Goal: Information Seeking & Learning: Understand process/instructions

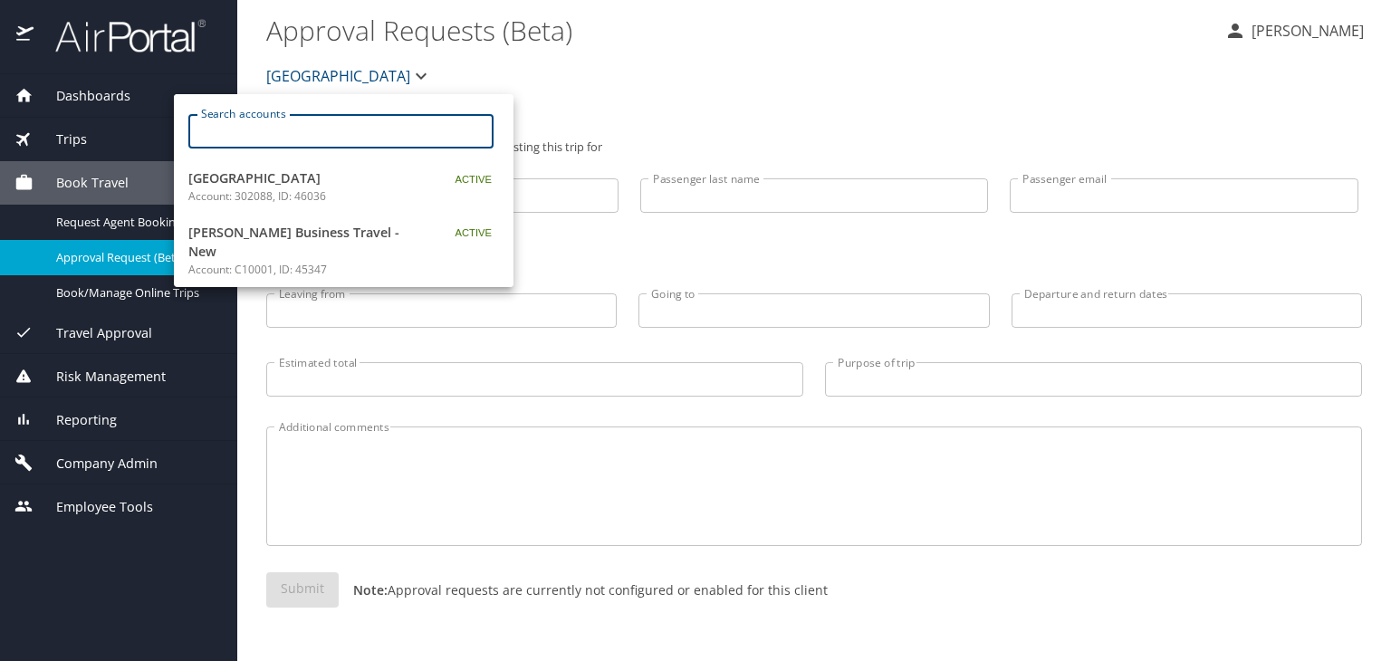
click at [356, 126] on input "Search accounts" at bounding box center [346, 131] width 293 height 34
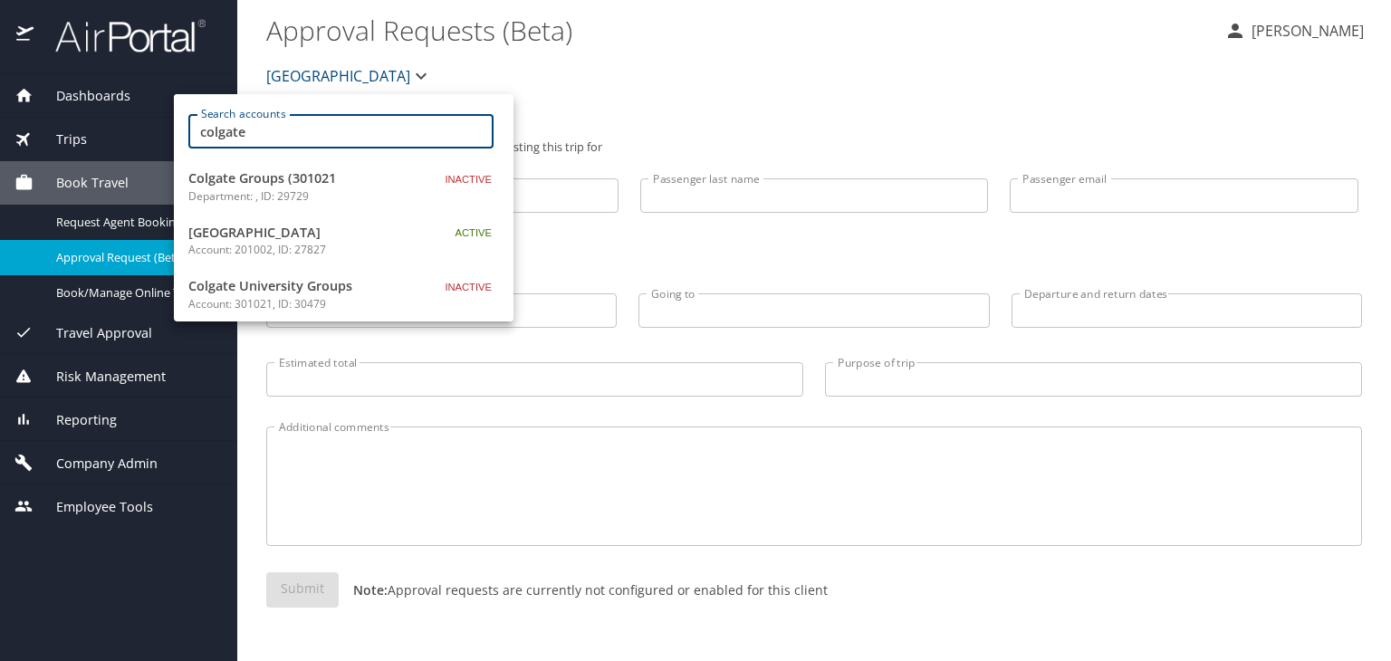
type input "colgate"
click at [312, 242] on p "Account: 201002, ID: 27827" at bounding box center [301, 250] width 226 height 16
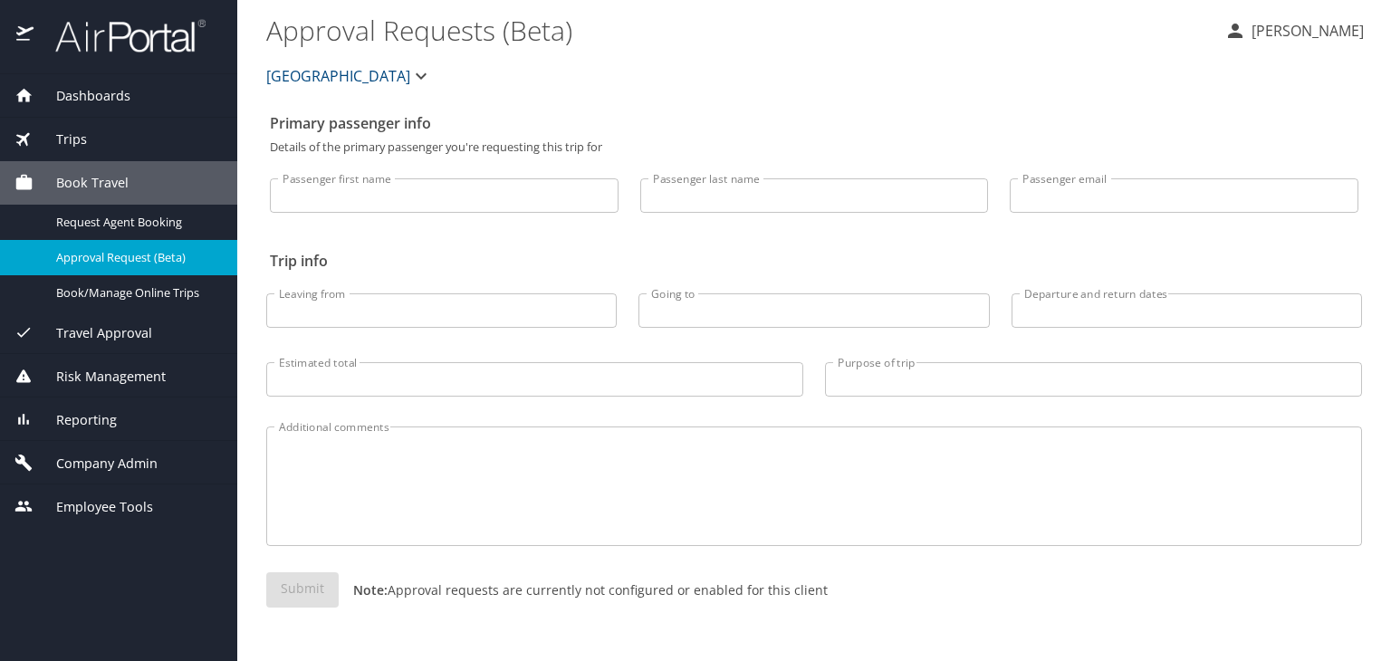
click at [106, 455] on span "Company Admin" at bounding box center [96, 464] width 124 height 20
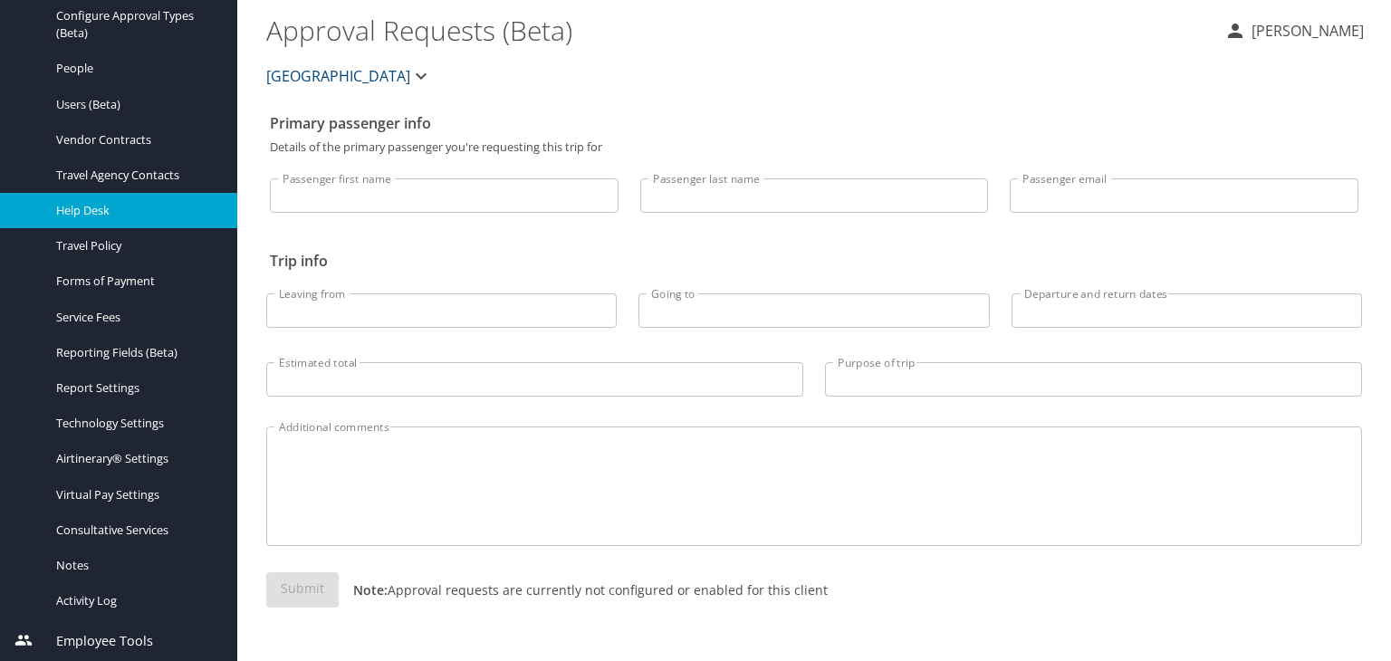
scroll to position [416, 0]
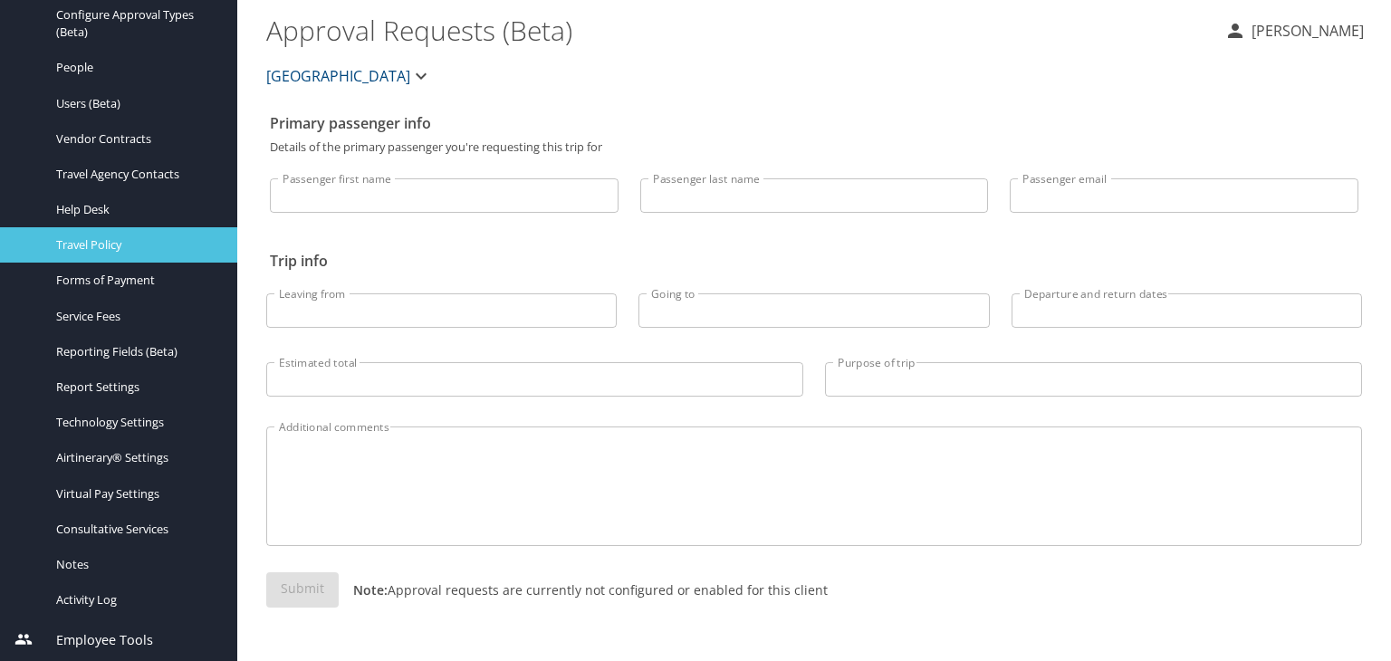
click at [115, 230] on link "Travel Policy" at bounding box center [118, 244] width 237 height 35
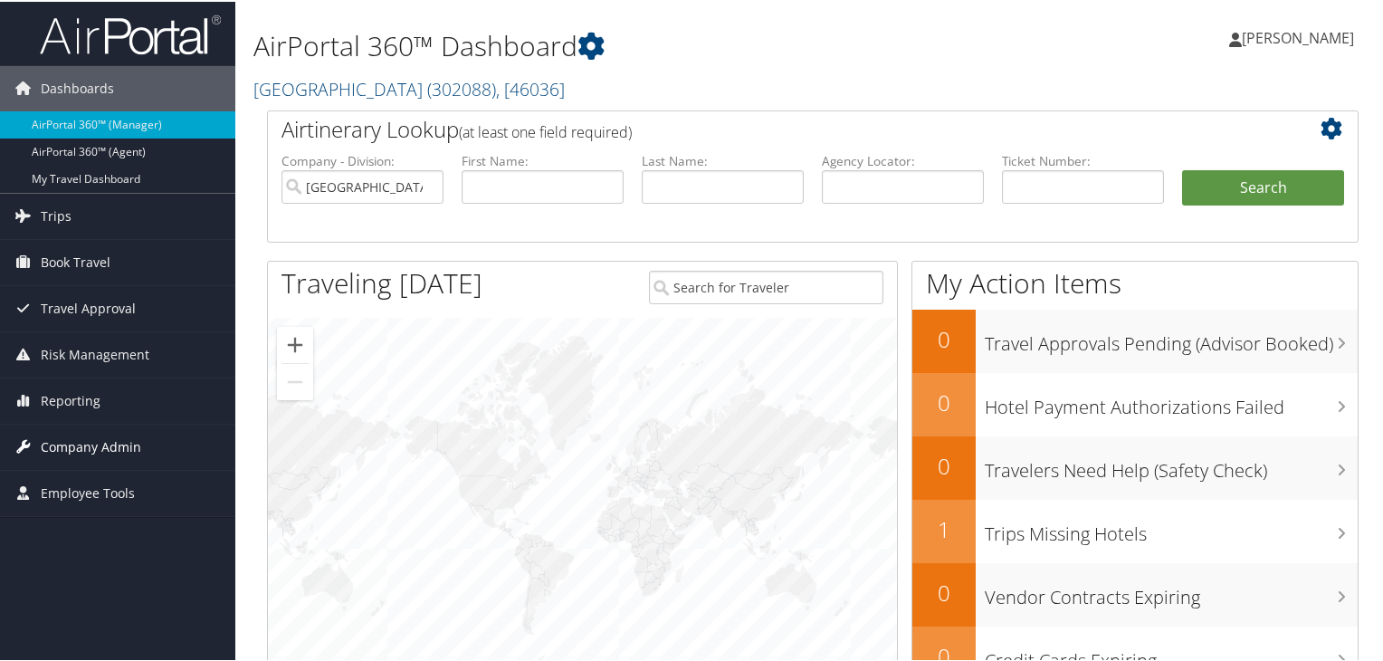
click at [85, 447] on span "Company Admin" at bounding box center [91, 445] width 101 height 45
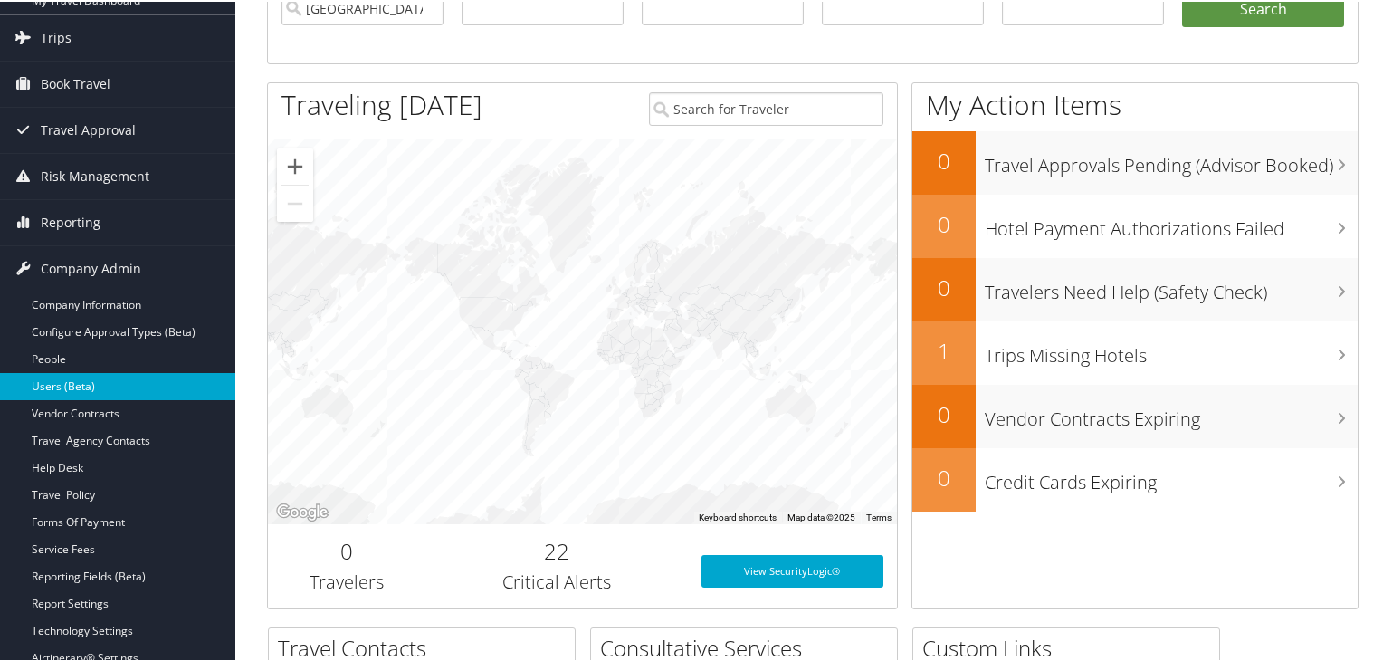
scroll to position [181, 0]
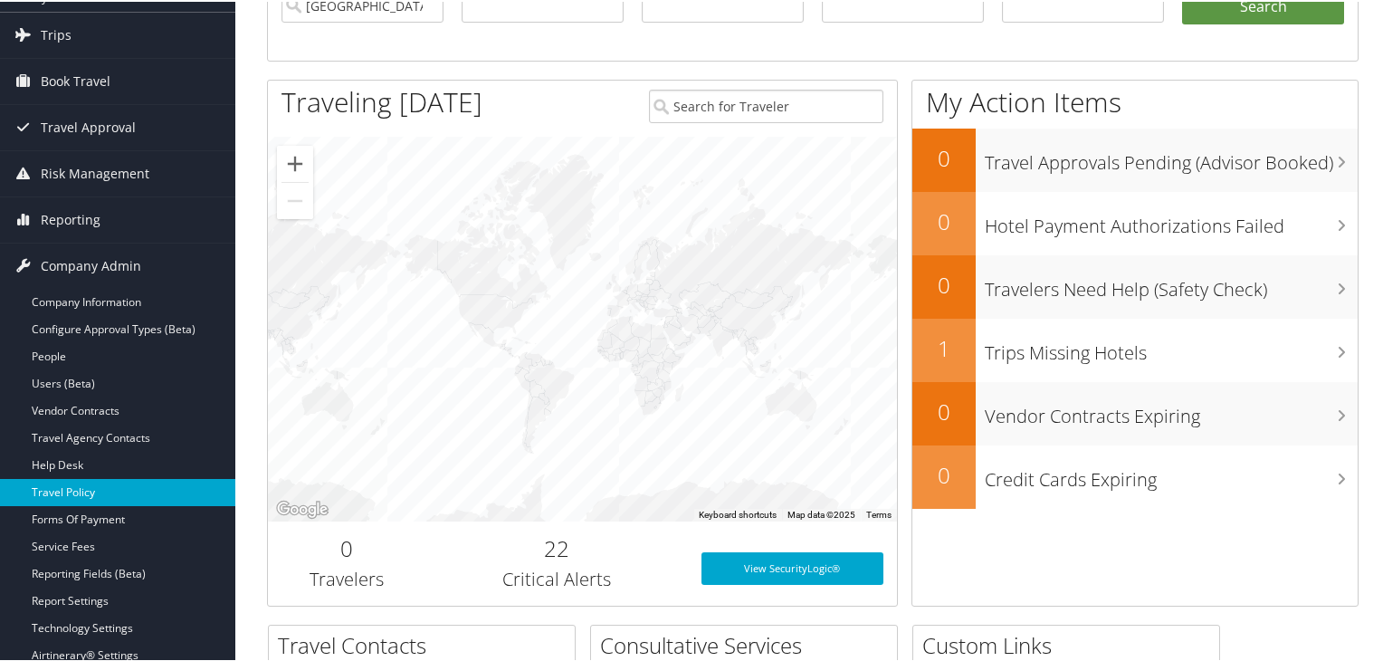
click at [87, 487] on link "Travel Policy" at bounding box center [117, 490] width 235 height 27
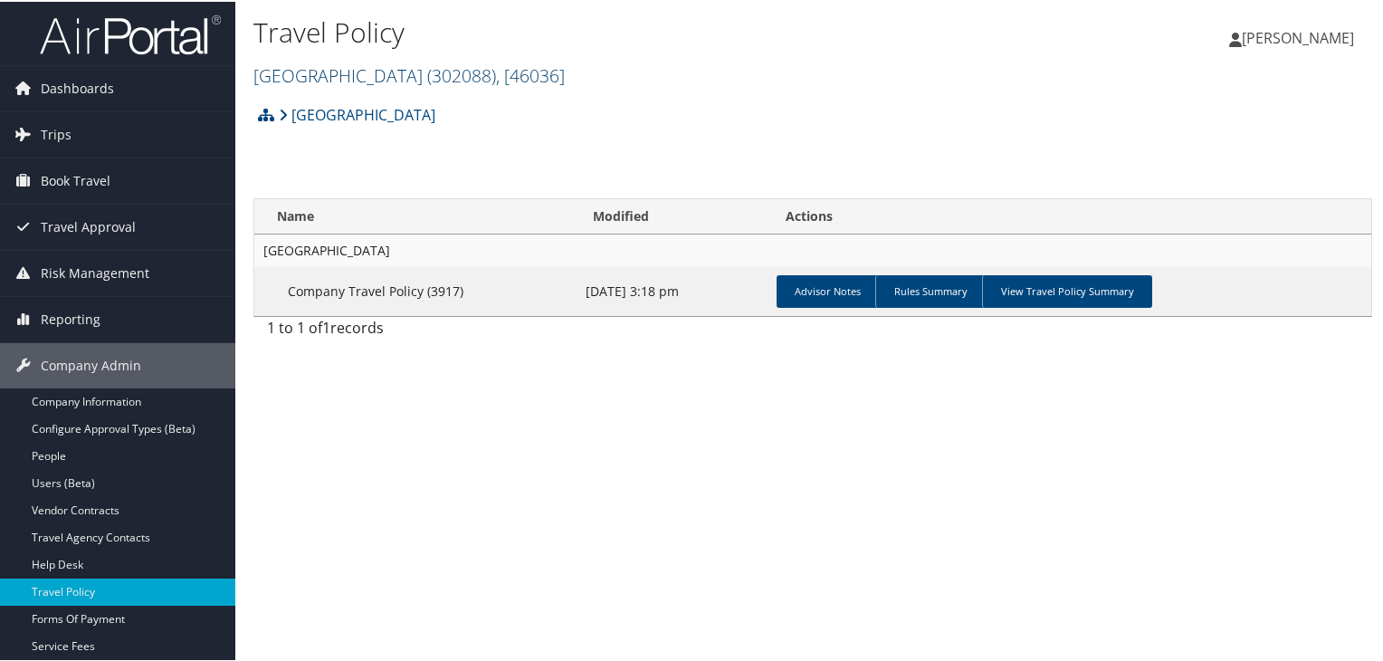
click at [358, 70] on link "Hawthorn Academy ( 302088 ) , [ 46036 ]" at bounding box center [409, 74] width 311 height 24
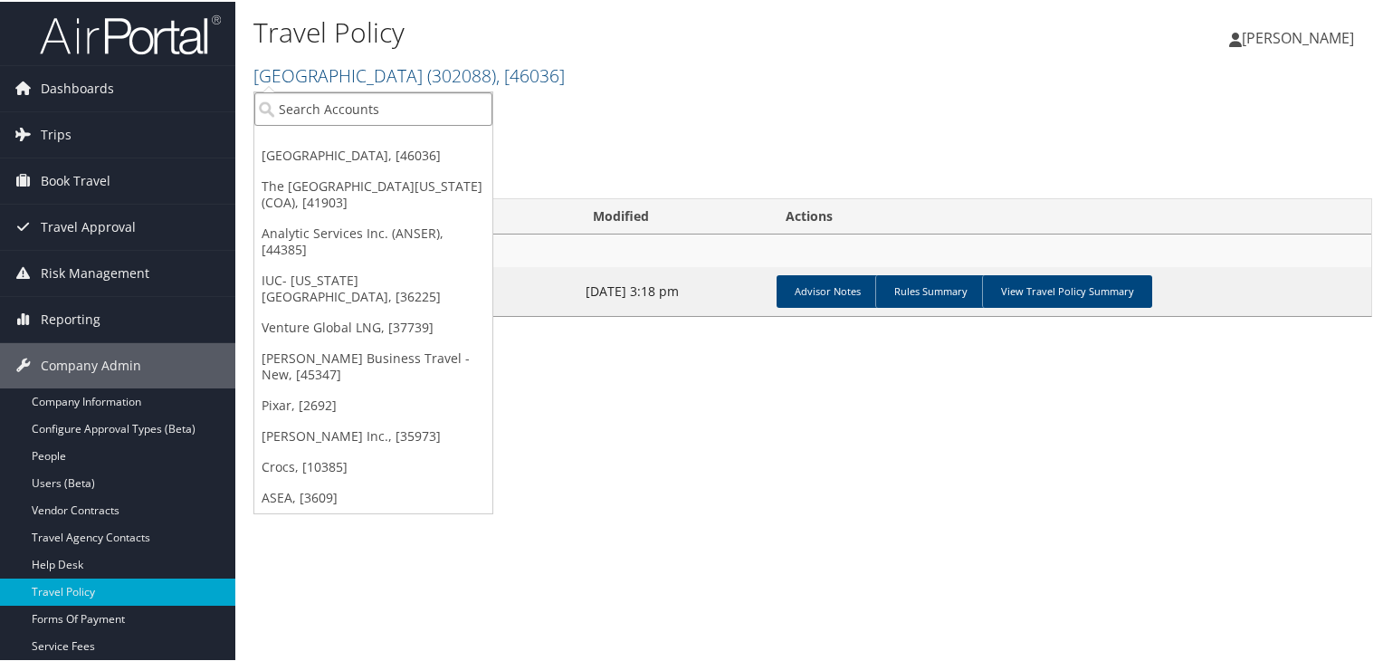
click at [322, 116] on input "search" at bounding box center [373, 108] width 238 height 34
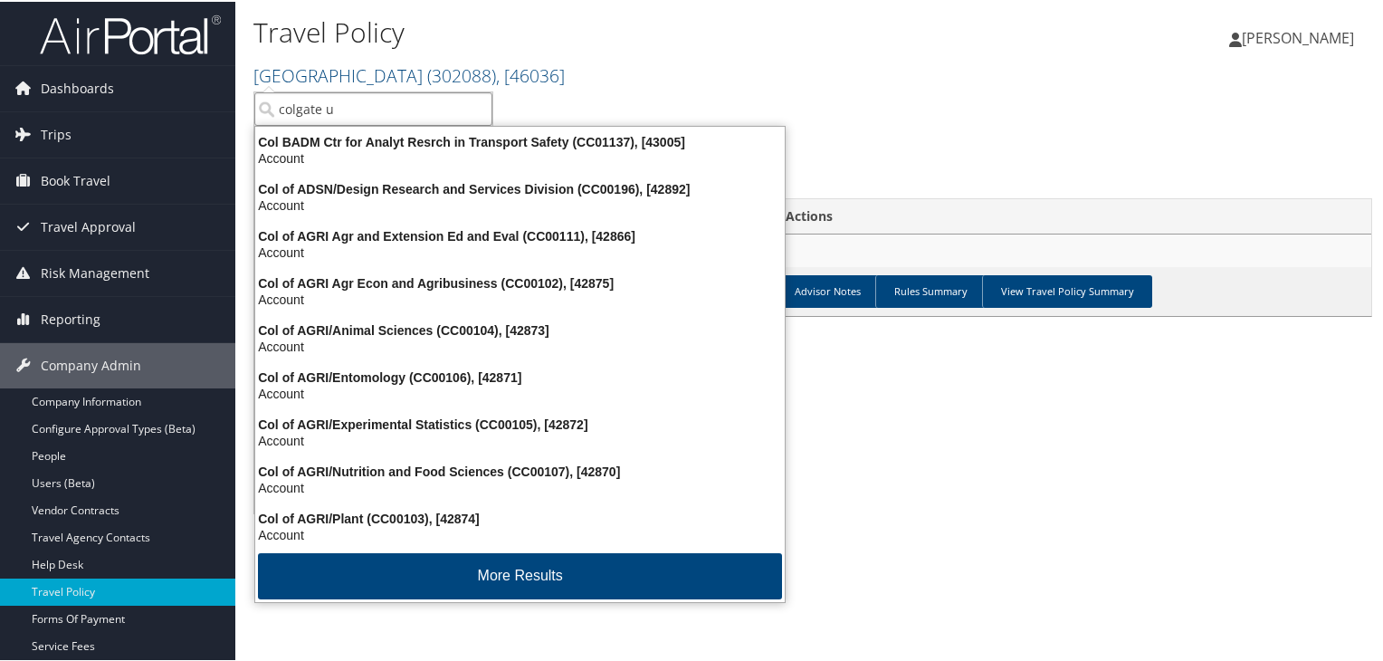
type input "colgate un"
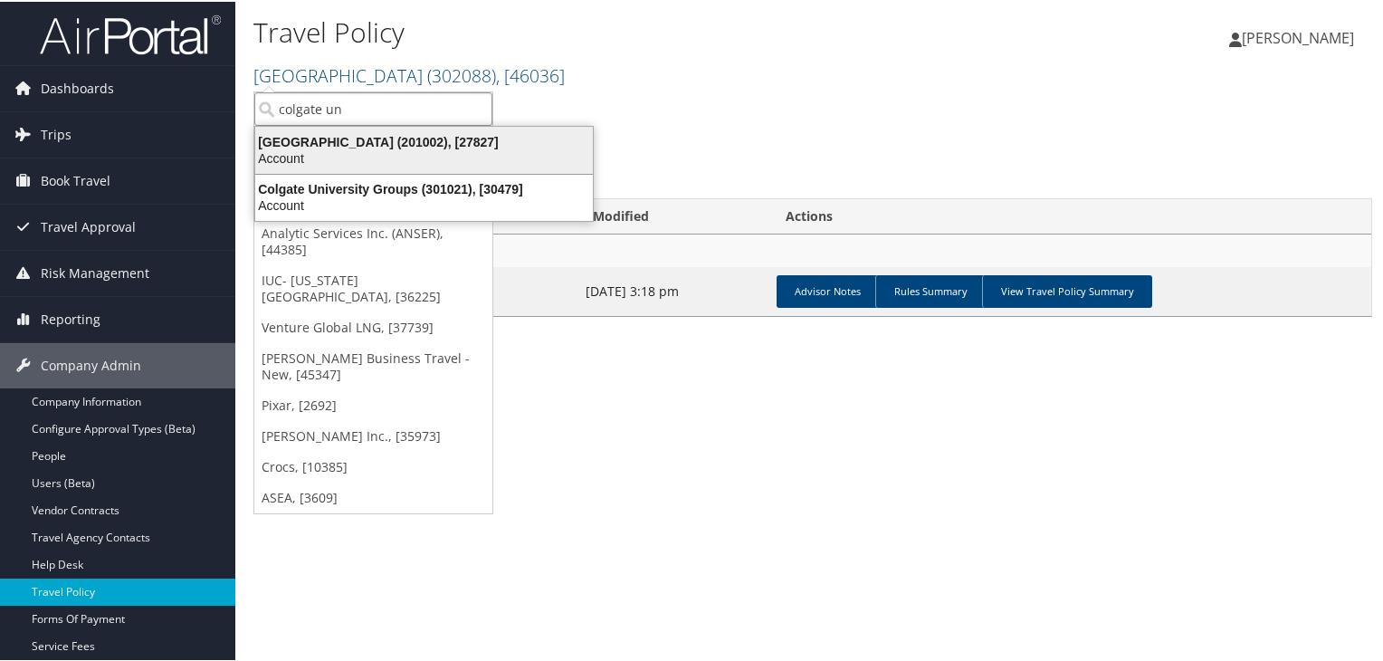
click at [326, 149] on div "Account" at bounding box center [423, 156] width 359 height 16
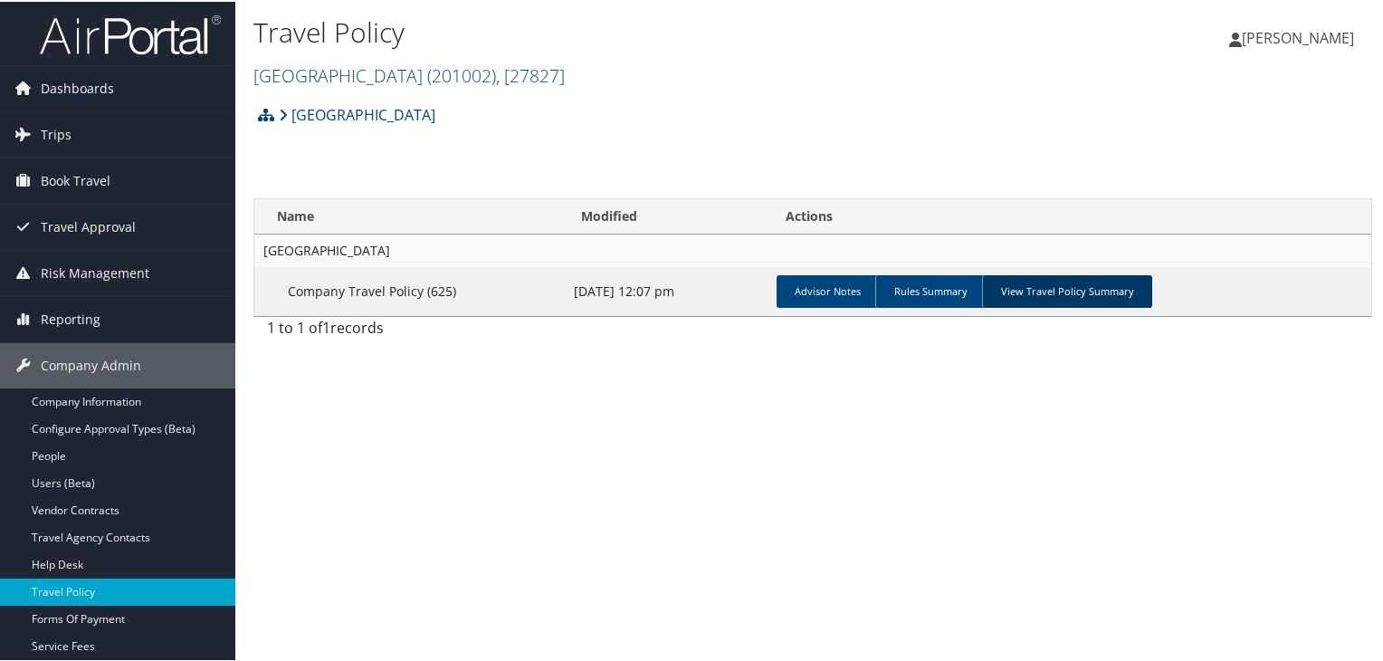
click at [1071, 284] on link "View Travel Policy Summary" at bounding box center [1067, 289] width 170 height 33
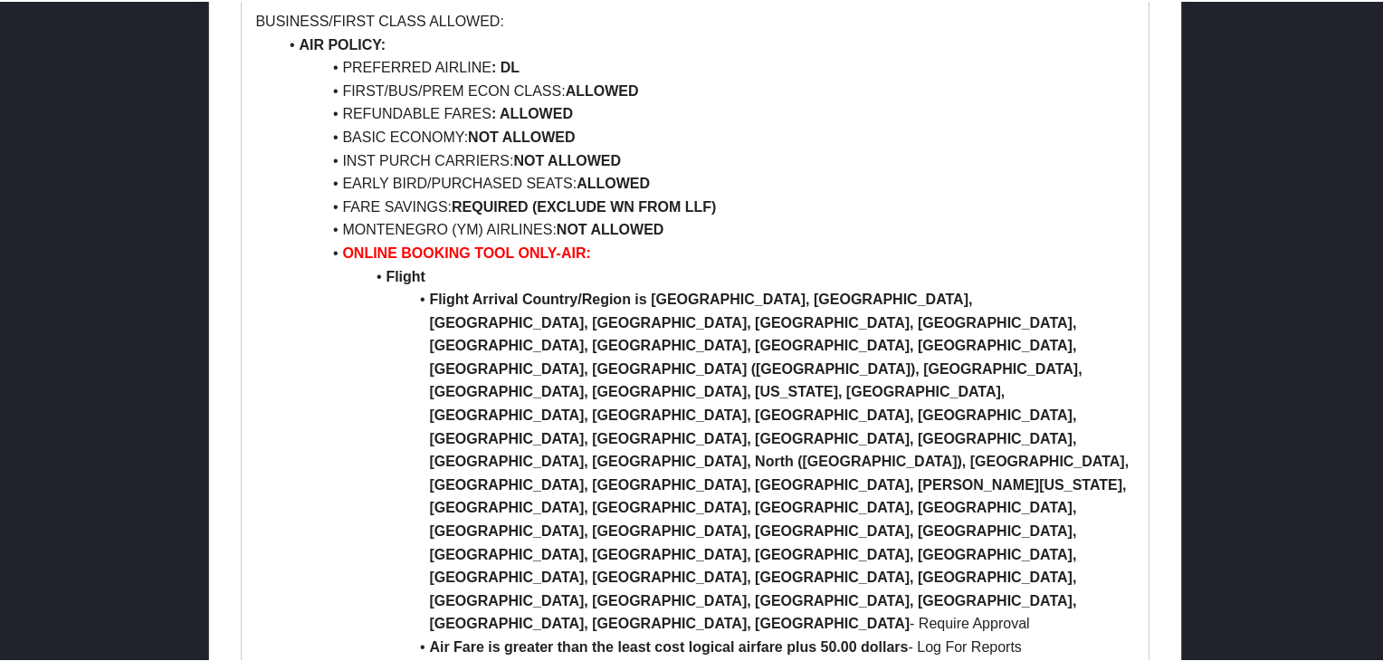
scroll to position [2412, 0]
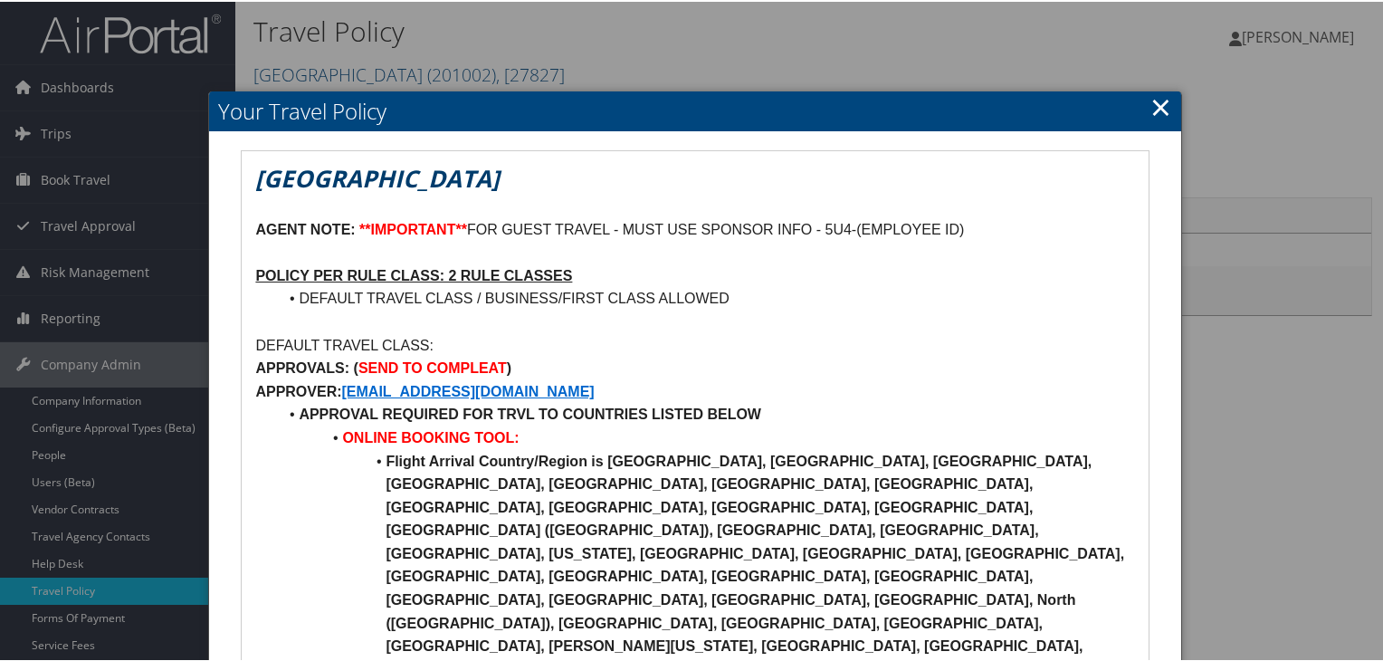
scroll to position [0, 0]
click at [1155, 111] on link "×" at bounding box center [1161, 106] width 21 height 36
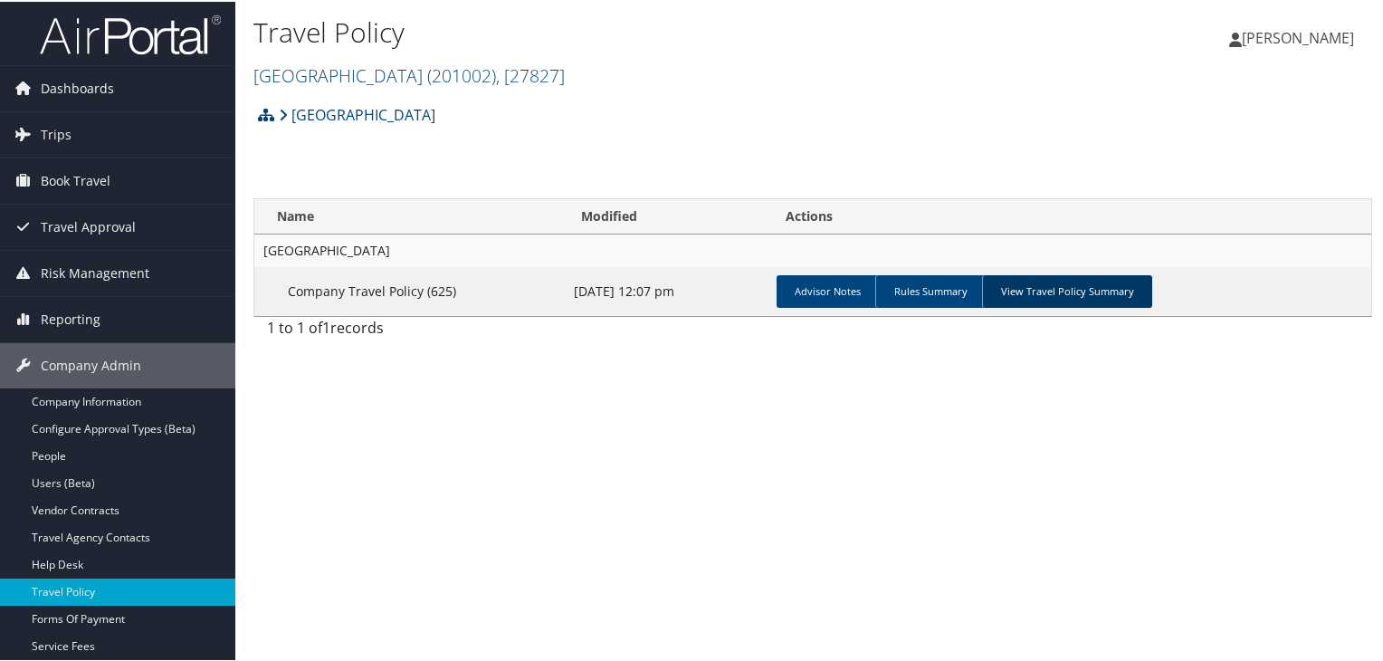
click at [1115, 283] on link "View Travel Policy Summary" at bounding box center [1067, 289] width 170 height 33
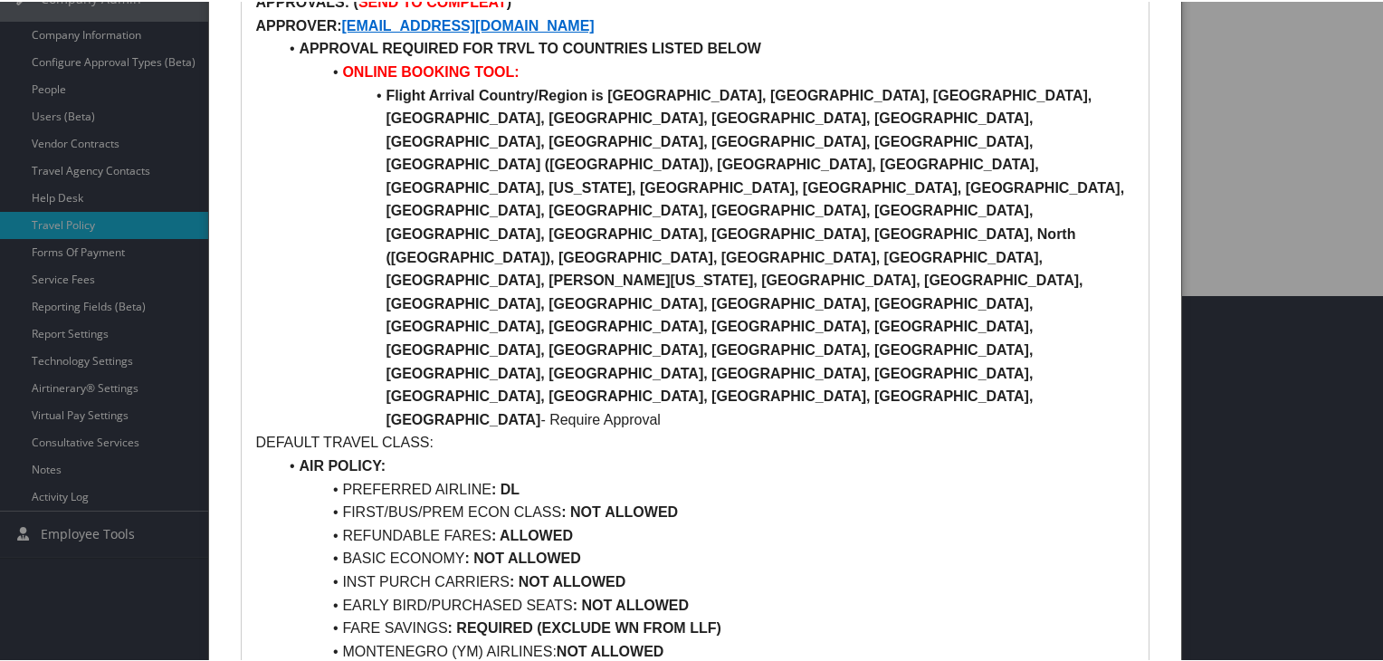
scroll to position [362, 0]
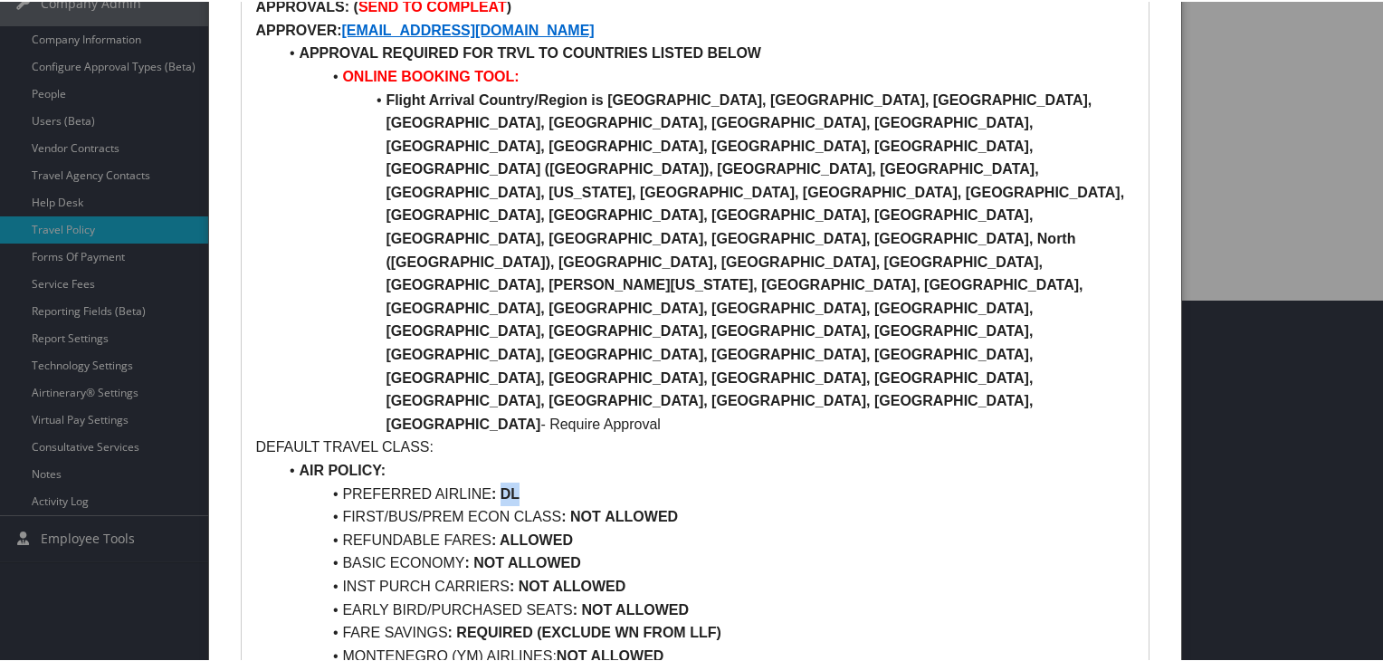
drag, startPoint x: 499, startPoint y: 334, endPoint x: 532, endPoint y: 329, distance: 33.9
click at [532, 481] on li "PREFERRED AIRLINE : DL" at bounding box center [705, 493] width 857 height 24
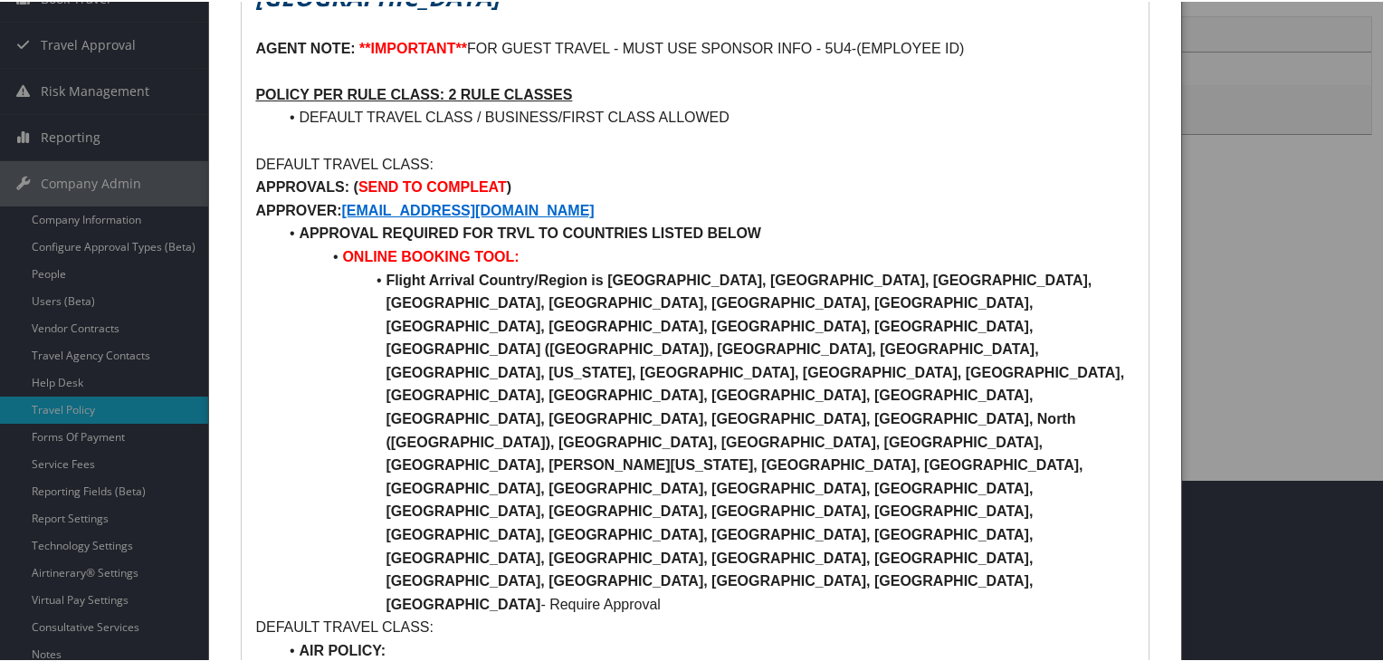
scroll to position [0, 0]
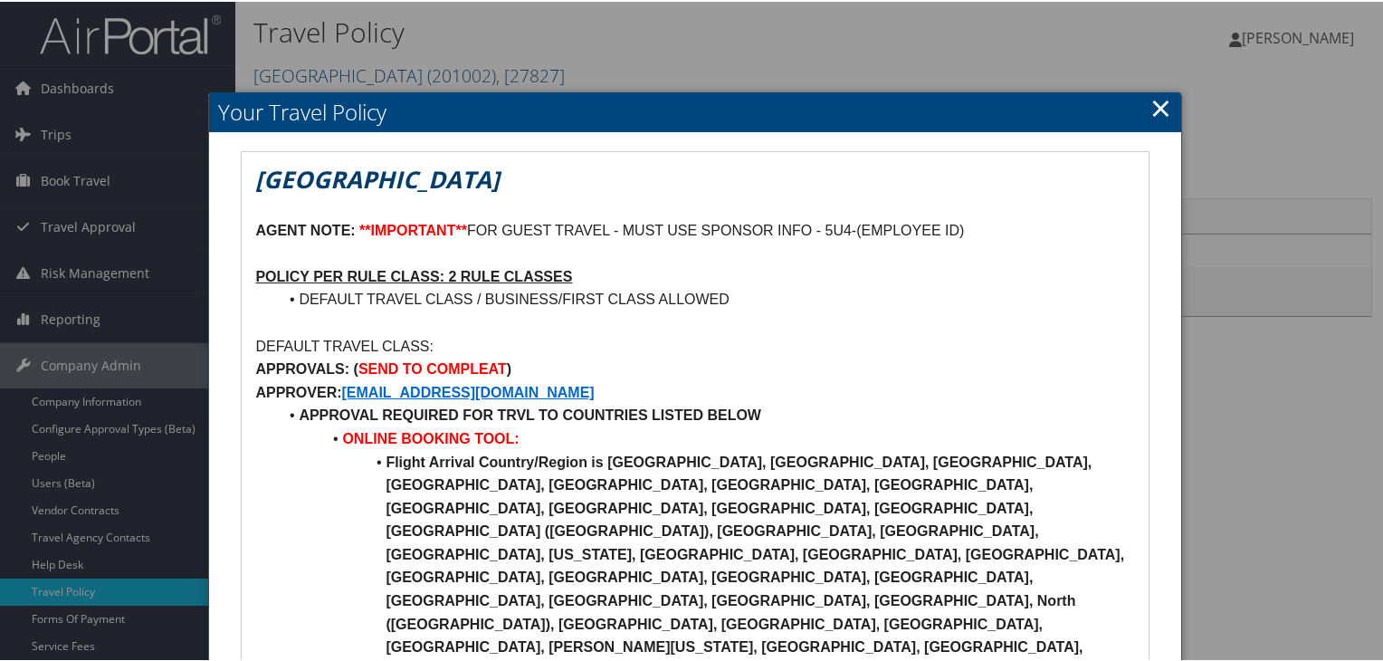
click at [1151, 110] on link "×" at bounding box center [1161, 106] width 21 height 36
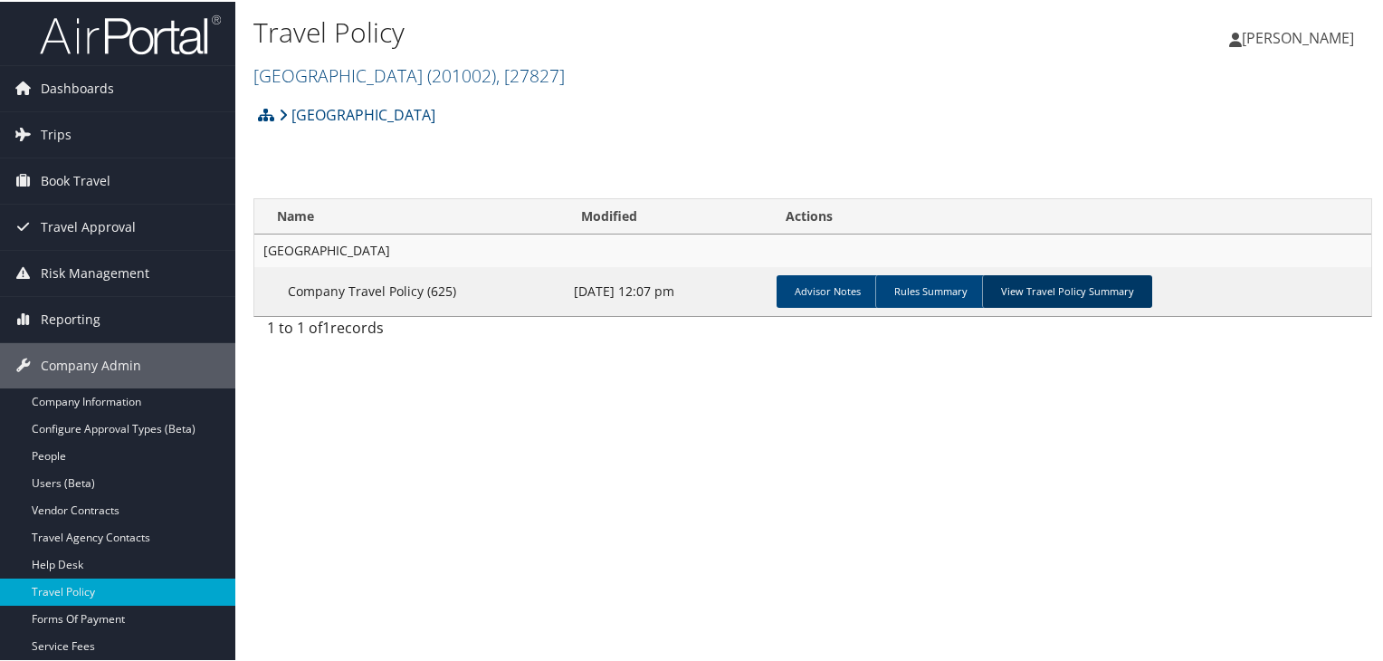
click at [1102, 282] on link "View Travel Policy Summary" at bounding box center [1067, 289] width 170 height 33
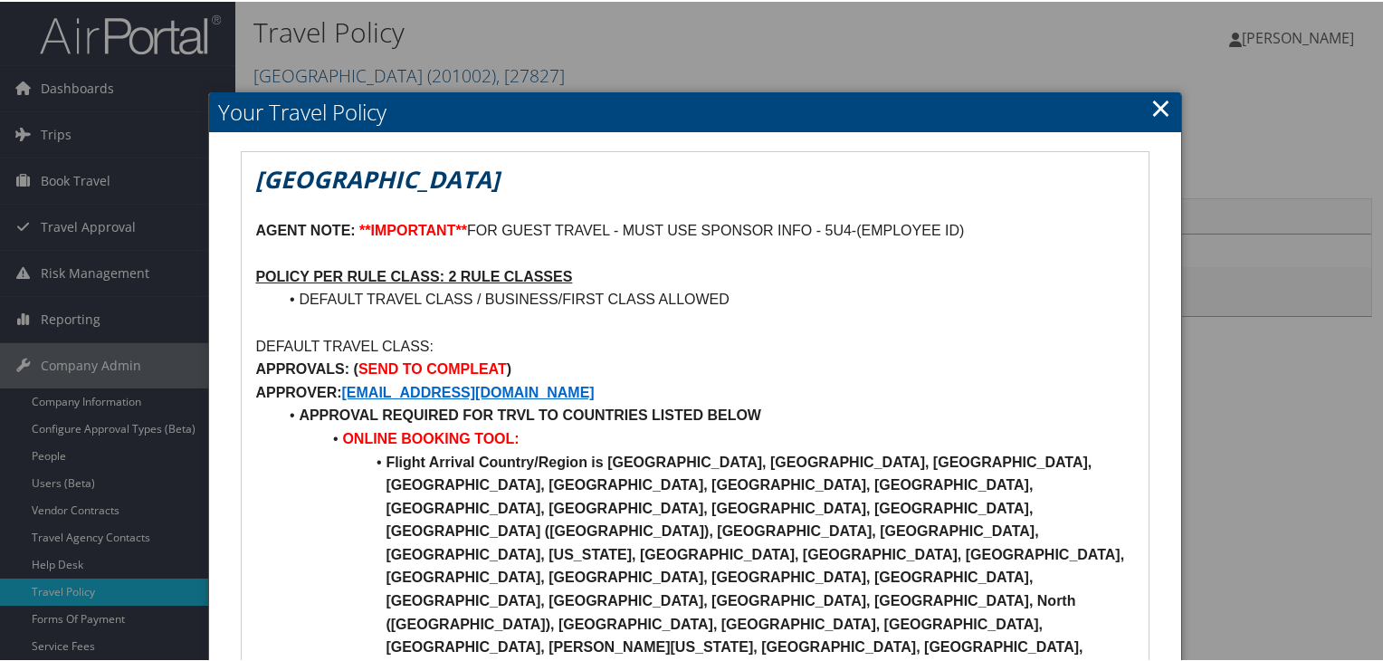
click at [1163, 112] on link "×" at bounding box center [1161, 106] width 21 height 36
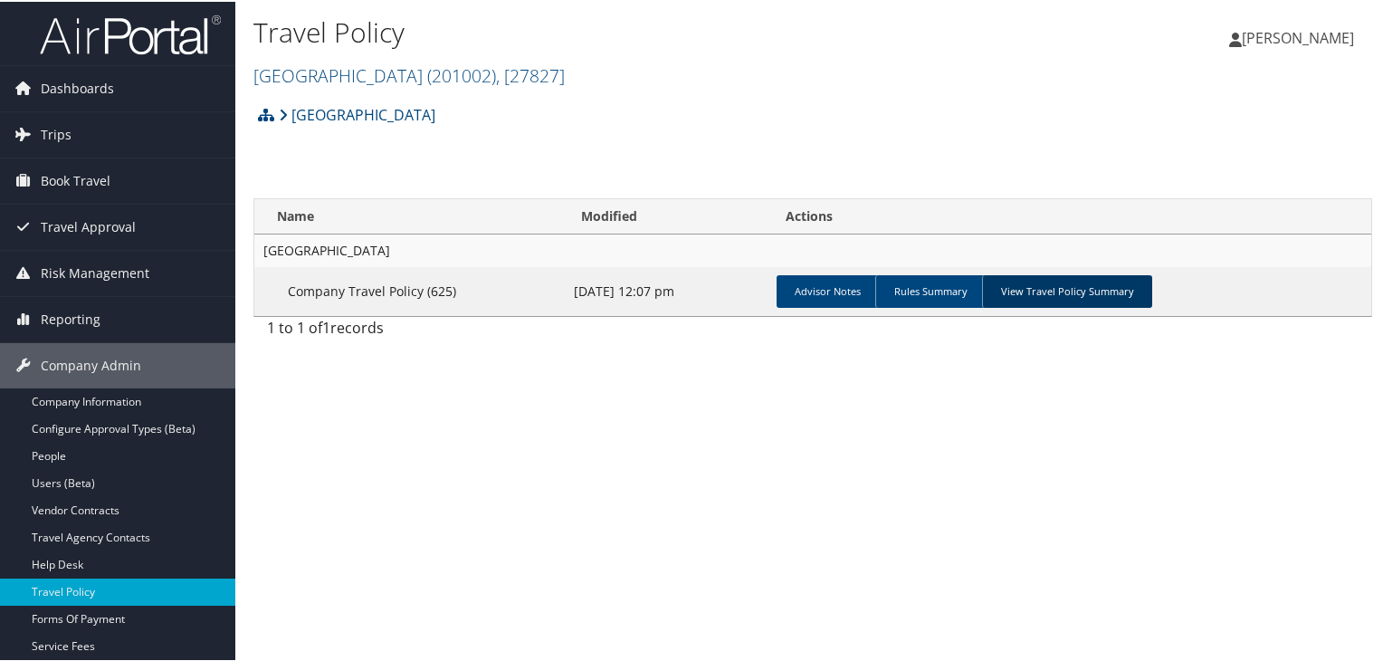
click at [1074, 287] on link "View Travel Policy Summary" at bounding box center [1067, 289] width 170 height 33
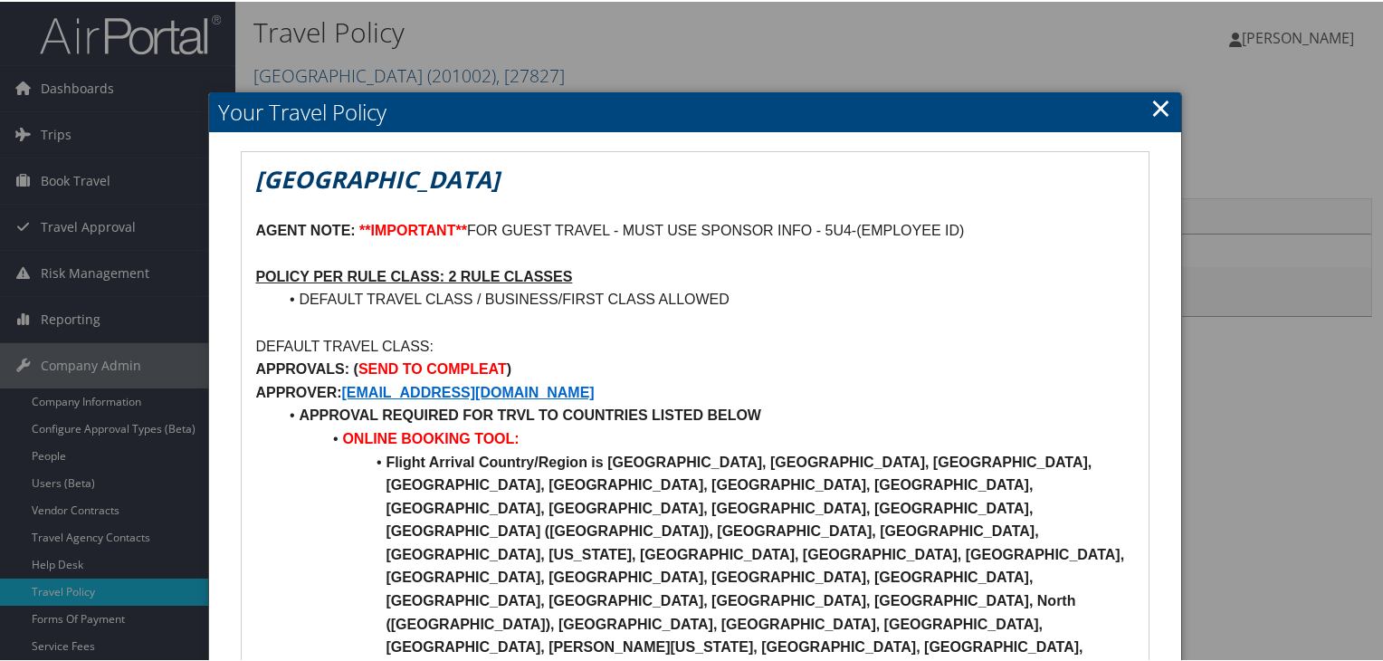
click at [1159, 108] on link "×" at bounding box center [1161, 106] width 21 height 36
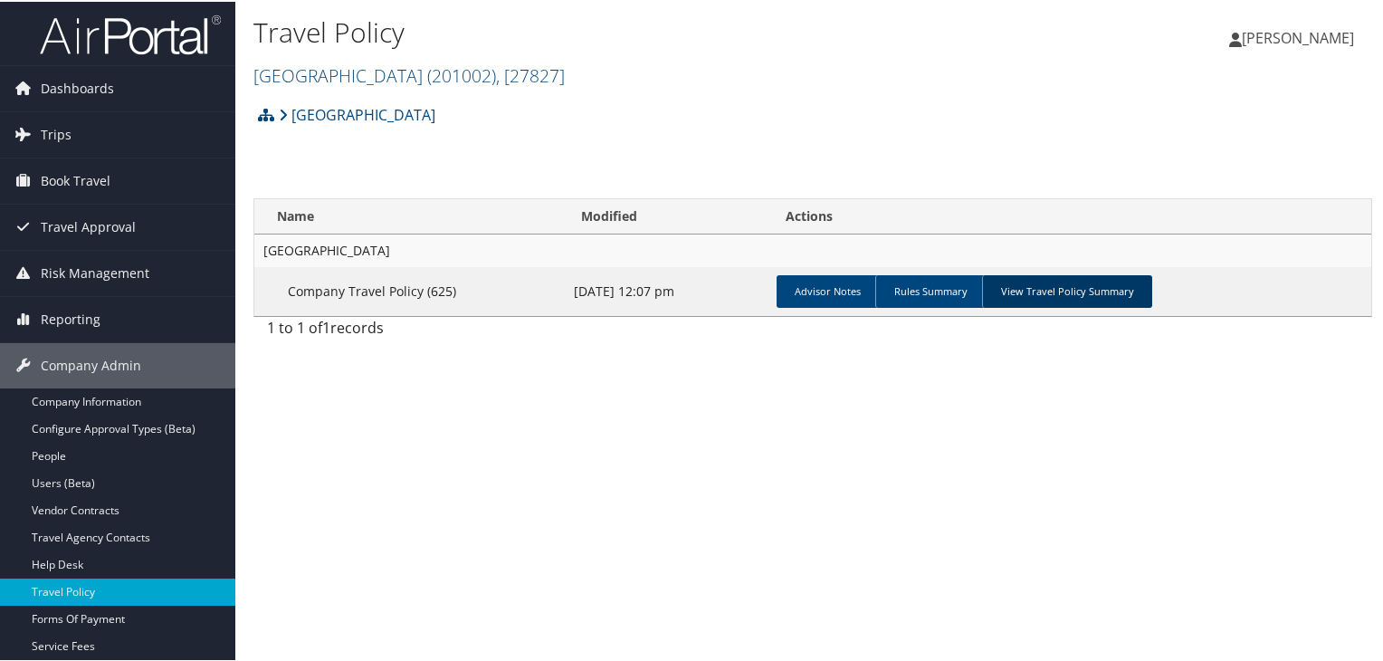
click at [1106, 288] on link "View Travel Policy Summary" at bounding box center [1067, 289] width 170 height 33
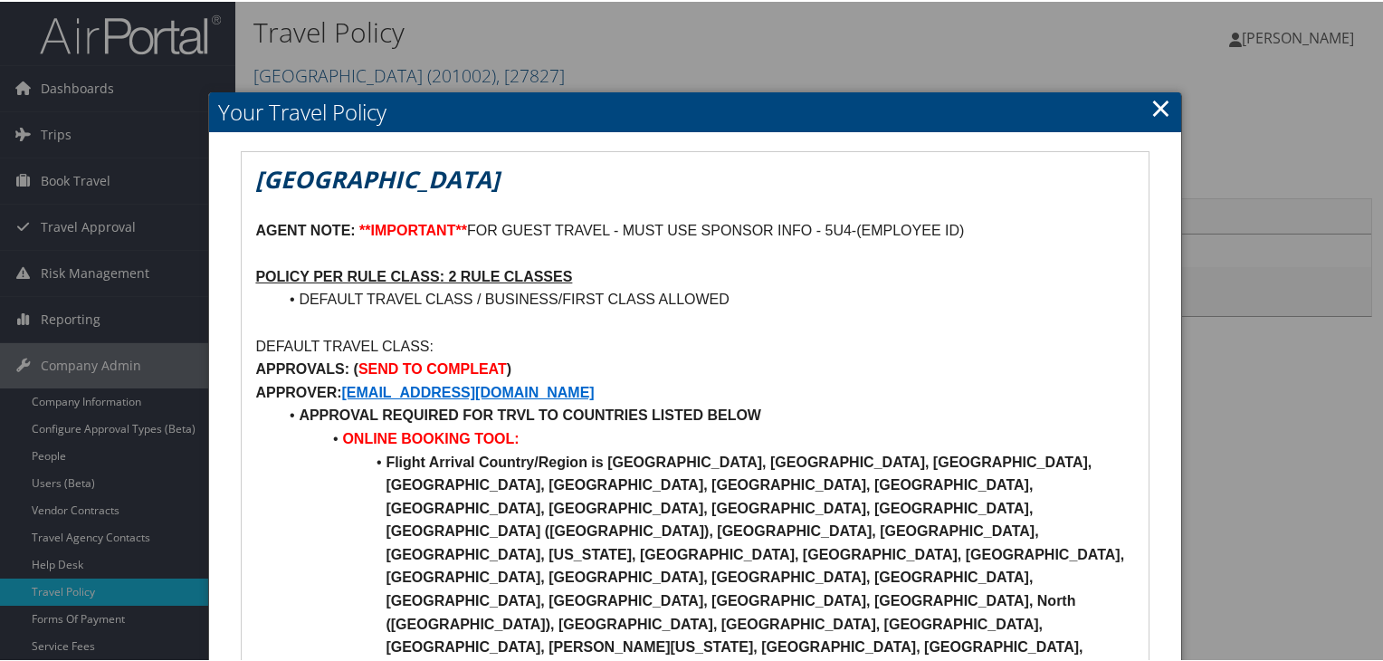
click at [1157, 99] on link "×" at bounding box center [1161, 106] width 21 height 36
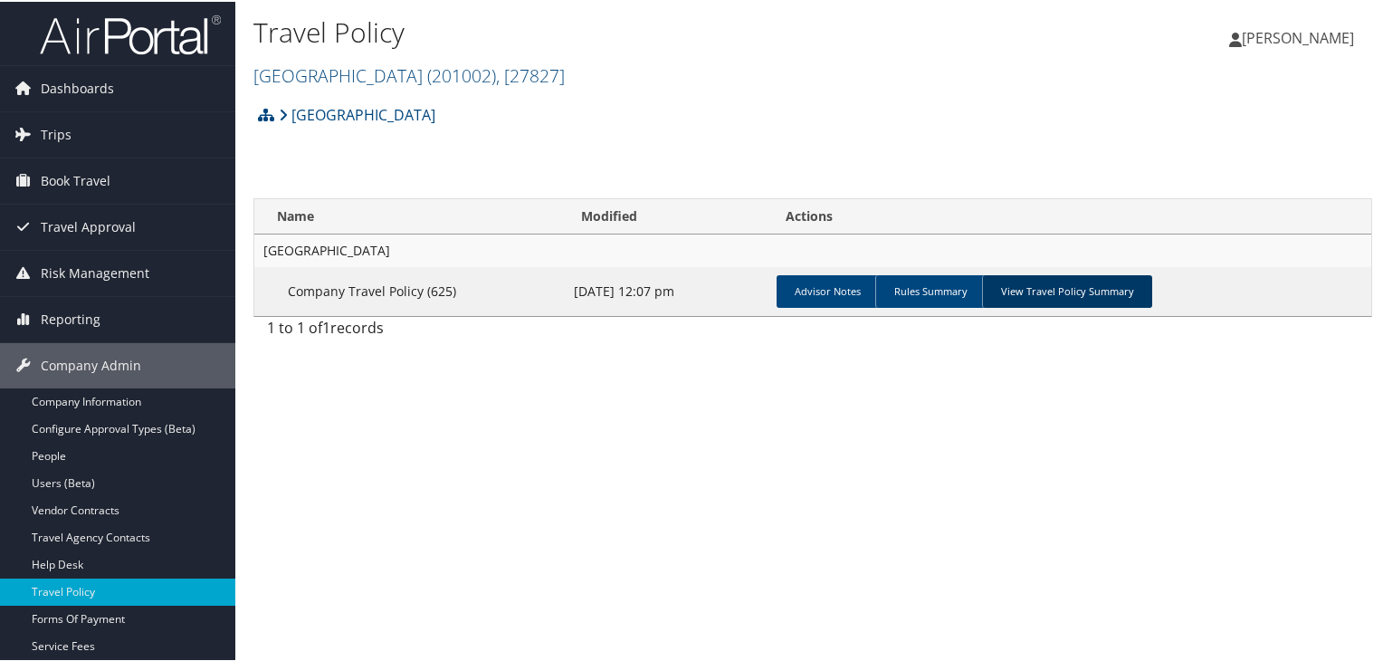
click at [1088, 302] on link "View Travel Policy Summary" at bounding box center [1067, 289] width 170 height 33
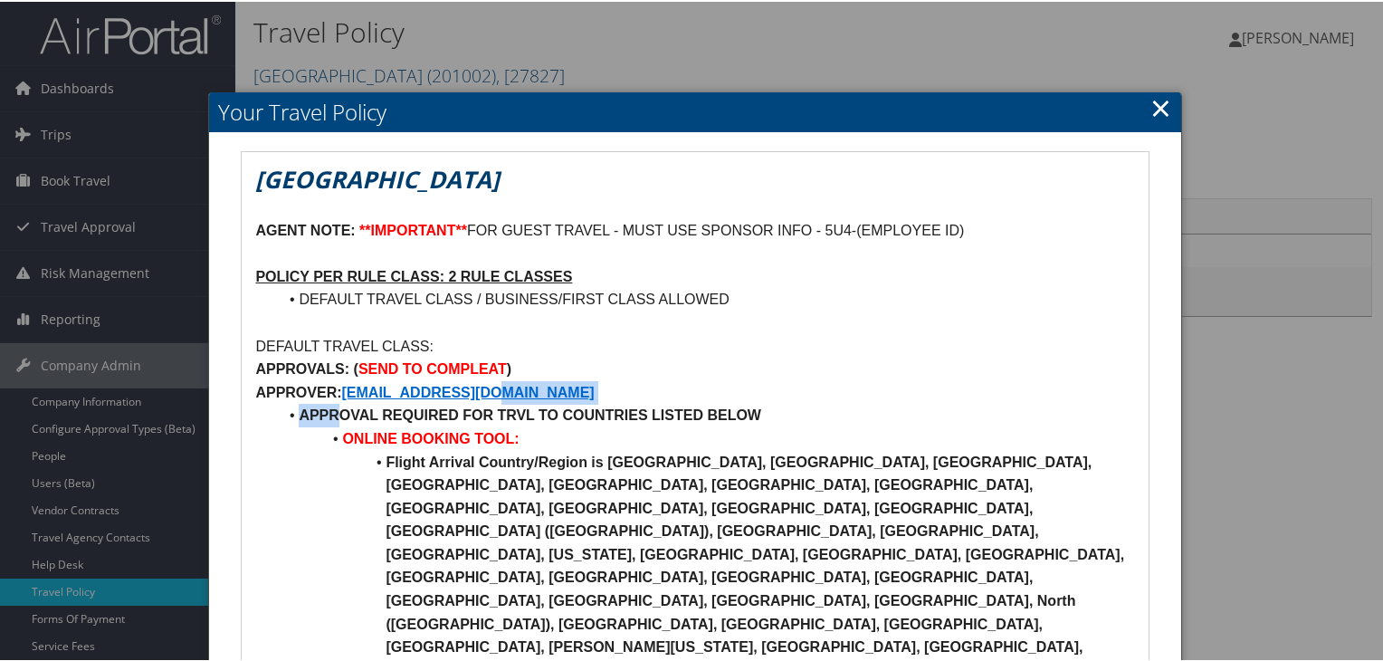
drag, startPoint x: 532, startPoint y: 395, endPoint x: 298, endPoint y: 474, distance: 247.4
click at [684, 426] on li "ONLINE BOOKING TOOL:" at bounding box center [705, 438] width 857 height 24
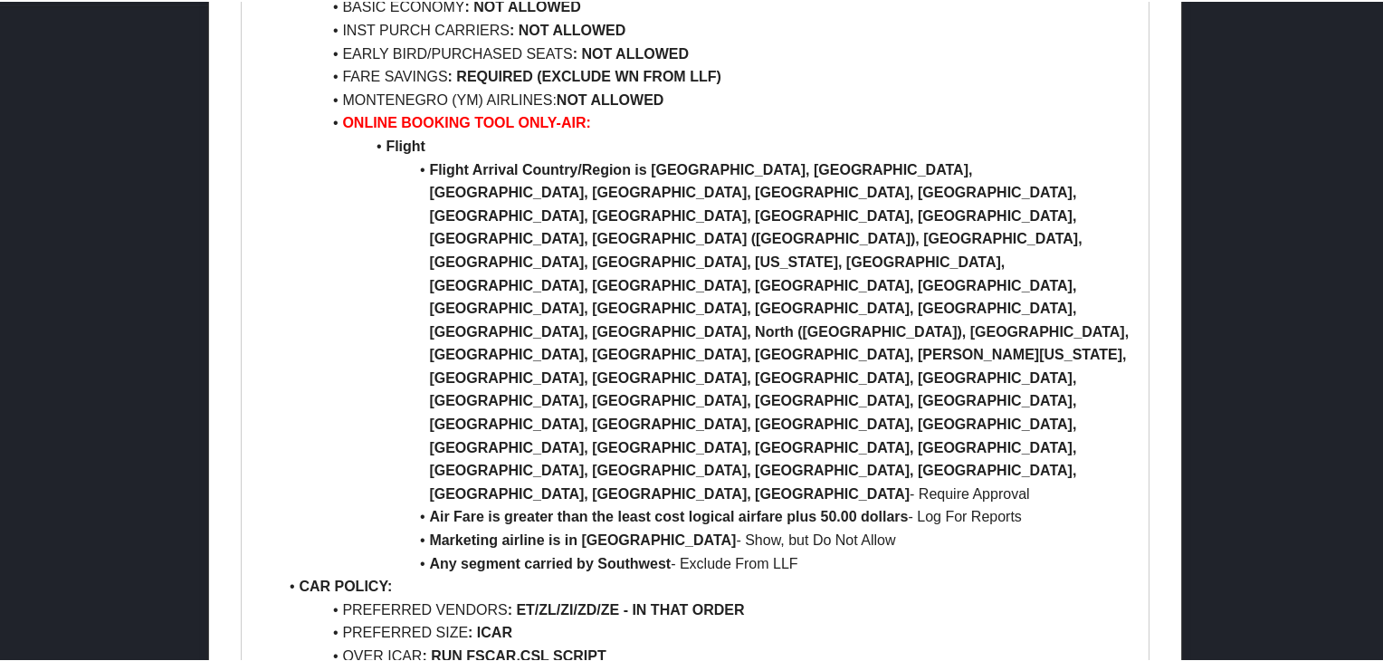
scroll to position [963, 0]
